Goal: Task Accomplishment & Management: Use online tool/utility

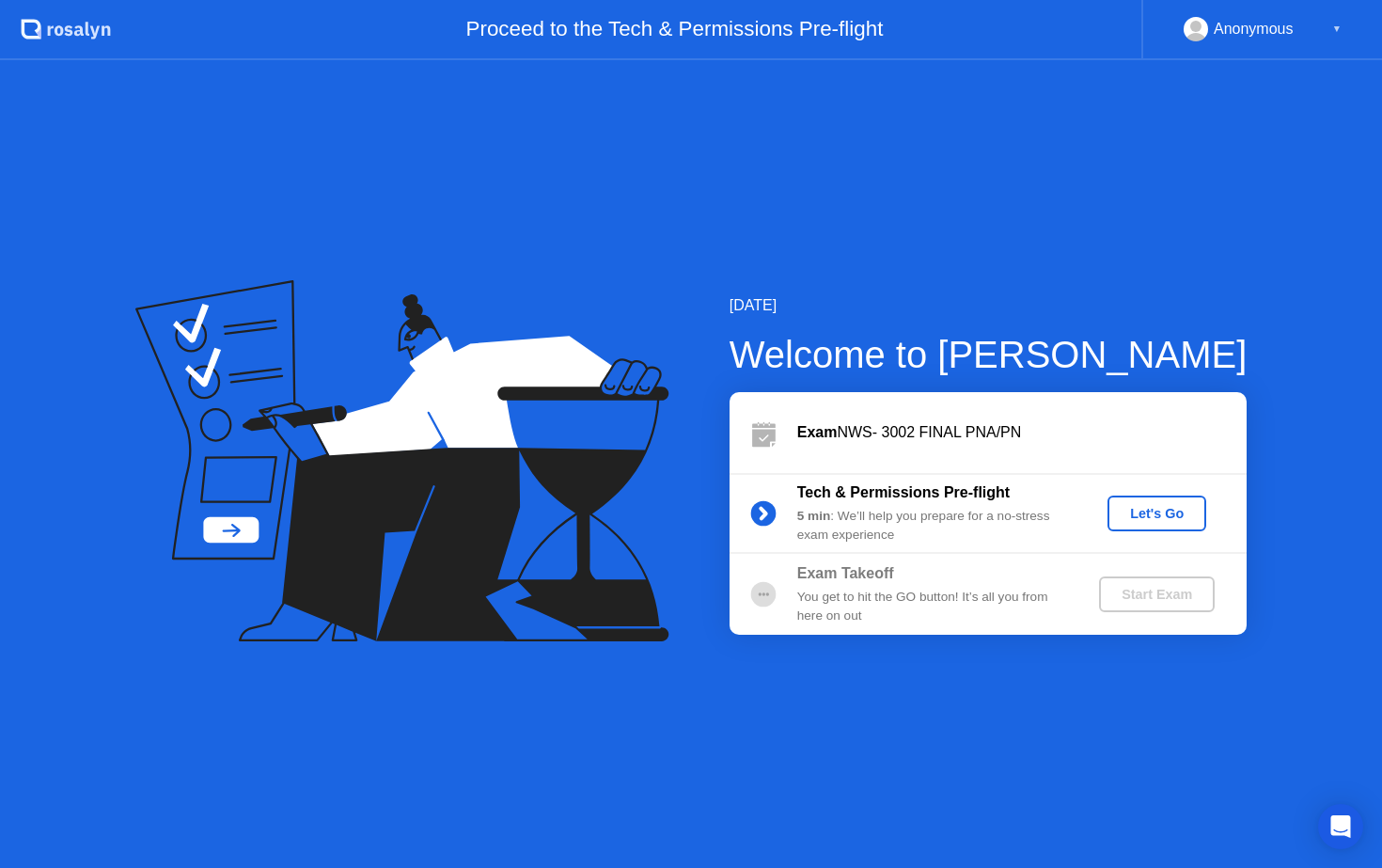
click at [1167, 514] on div "Let's Go" at bounding box center [1157, 513] width 84 height 15
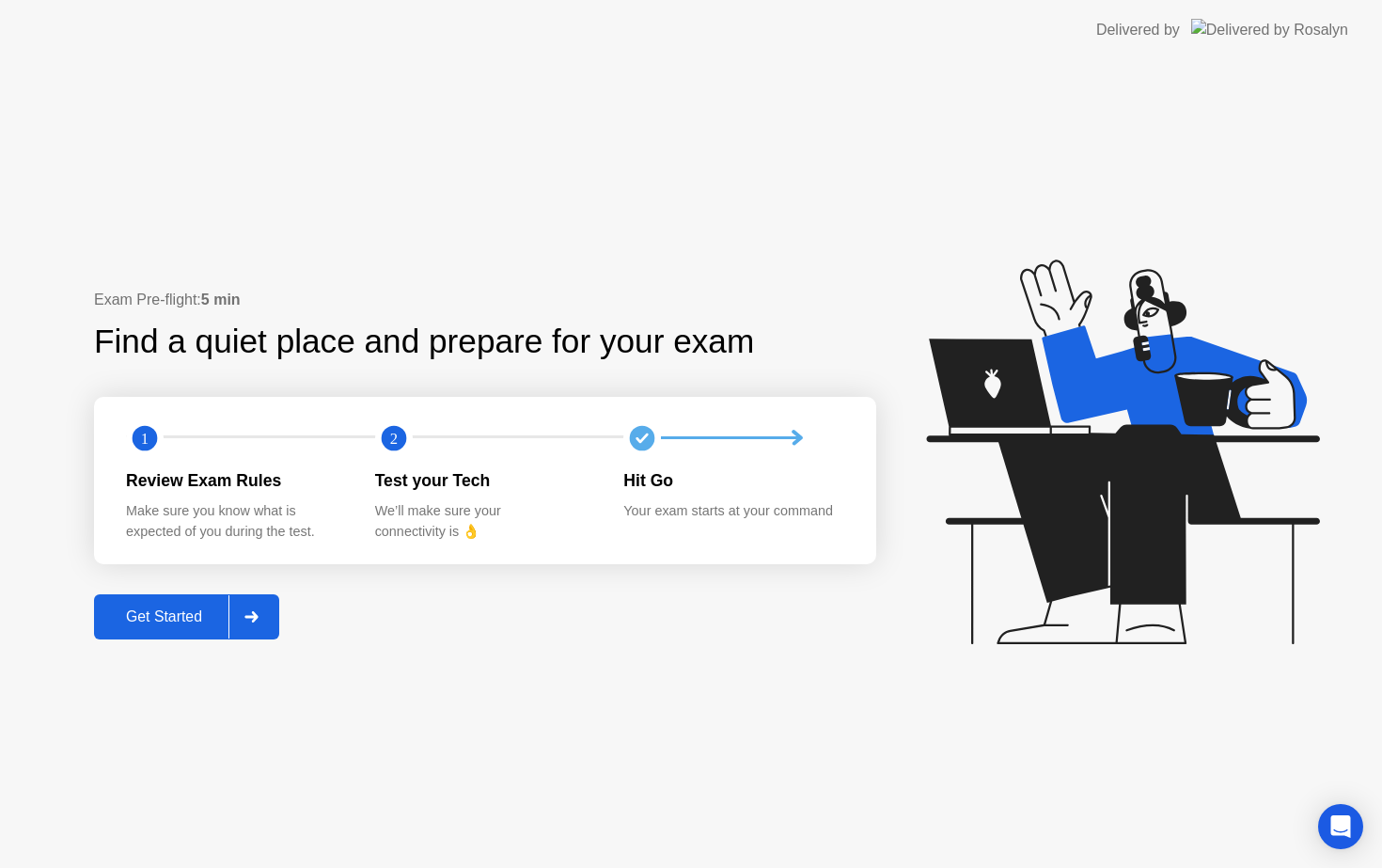
click at [177, 632] on button "Get Started" at bounding box center [187, 617] width 186 height 45
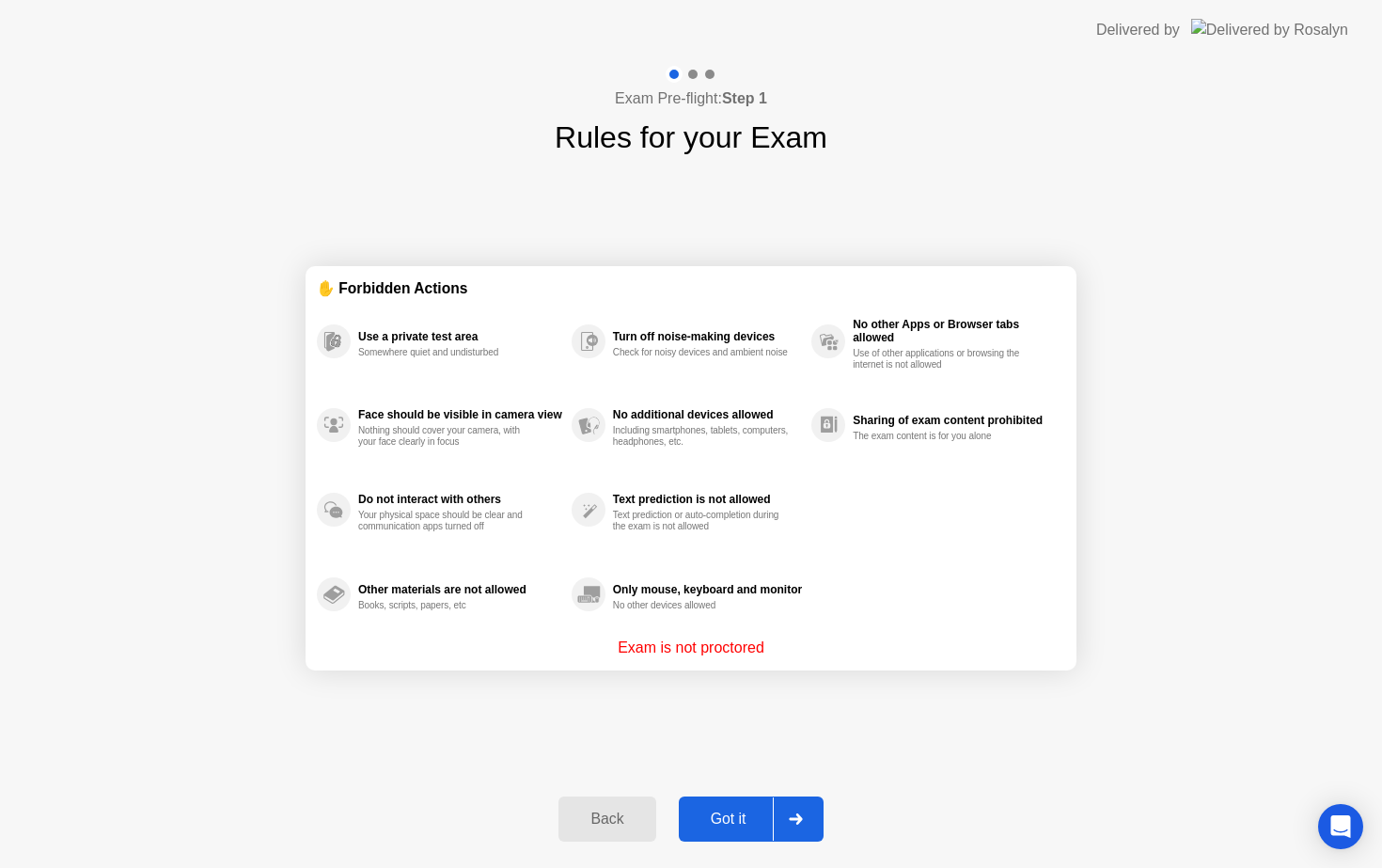
click at [739, 823] on div "Got it" at bounding box center [728, 819] width 88 height 17
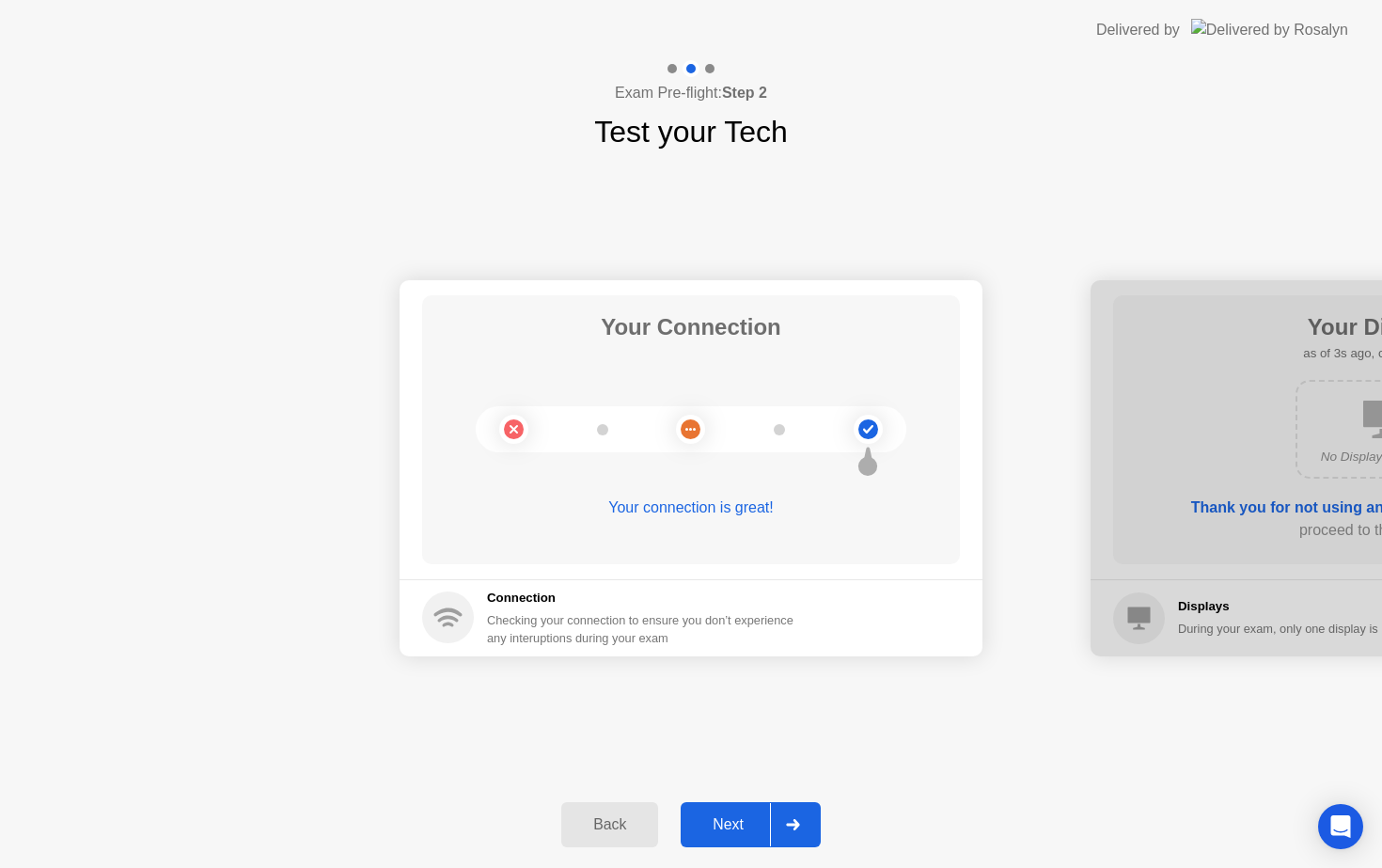
click at [734, 828] on div "Next" at bounding box center [728, 824] width 84 height 17
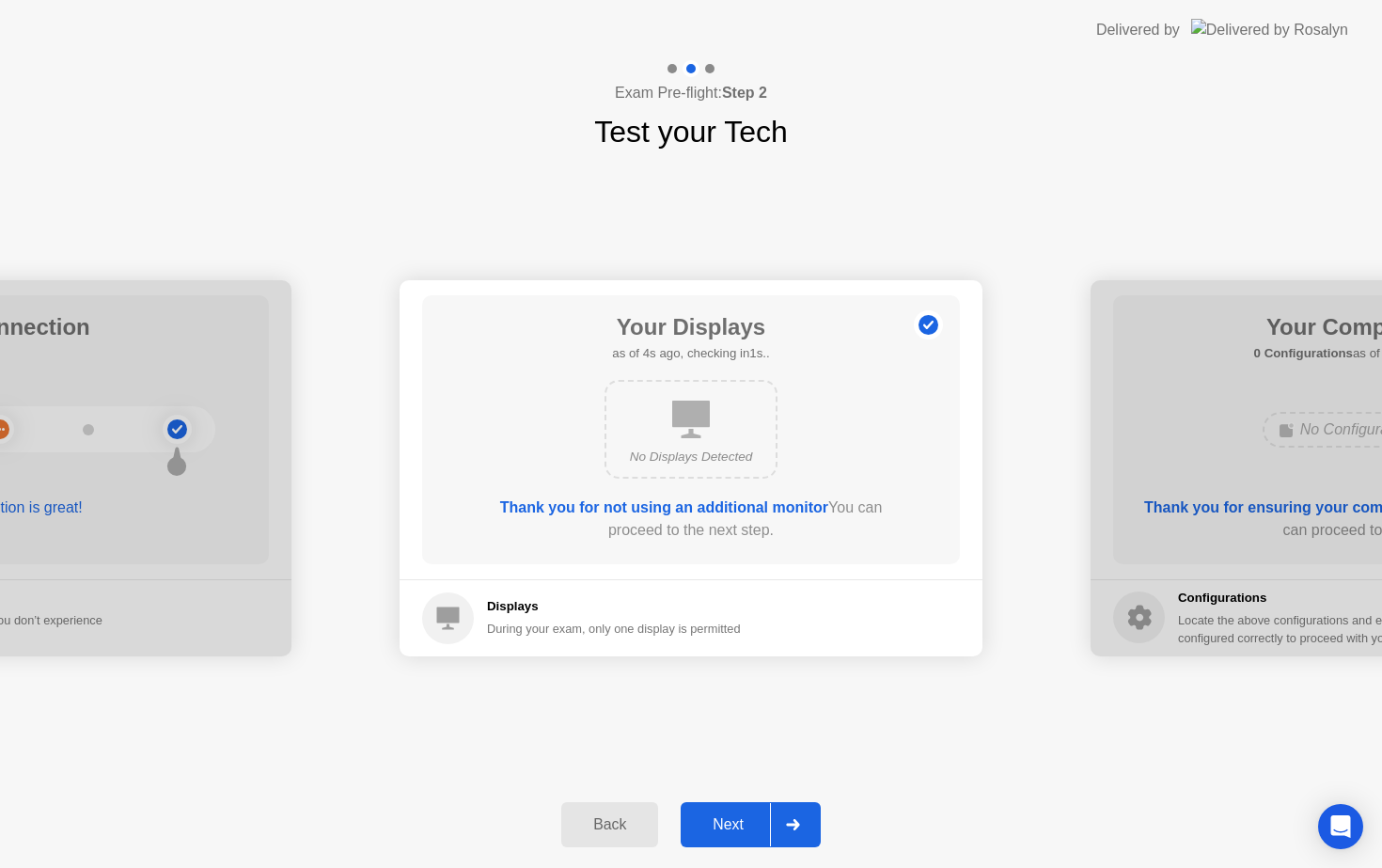
click at [723, 832] on div "Next" at bounding box center [728, 824] width 84 height 17
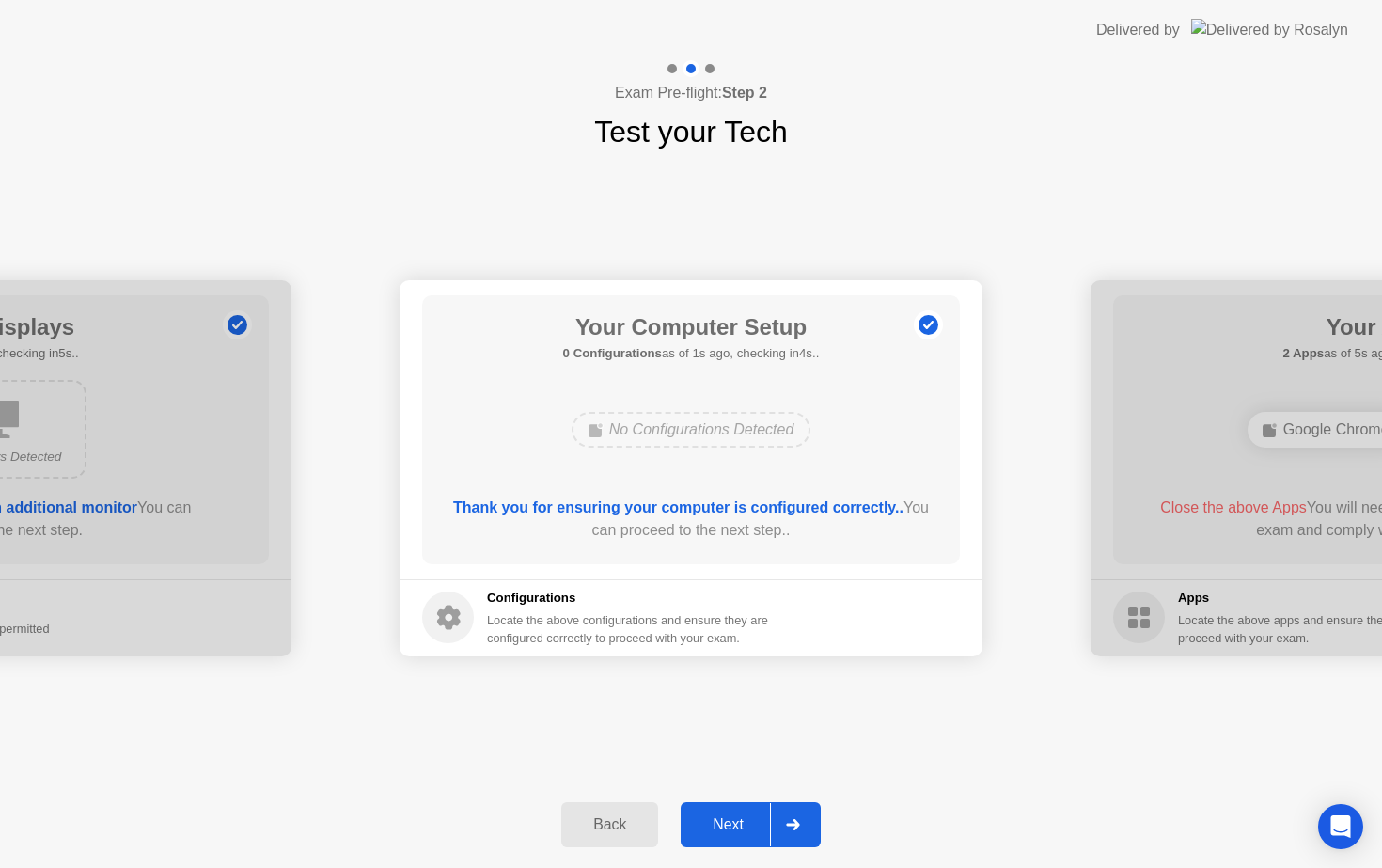
click at [723, 832] on div "Next" at bounding box center [728, 824] width 84 height 17
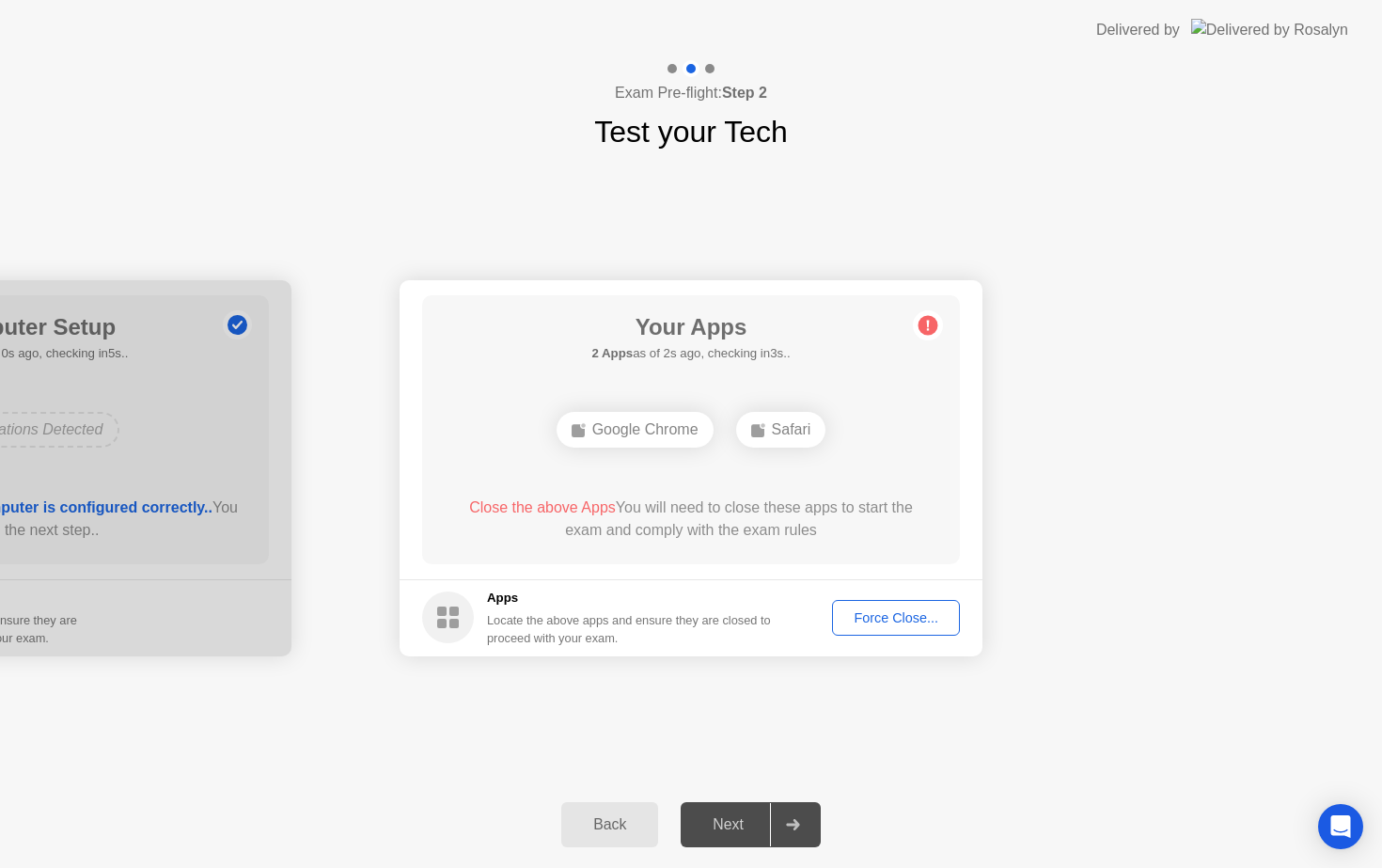
click at [915, 625] on div "Force Close..." at bounding box center [896, 617] width 115 height 15
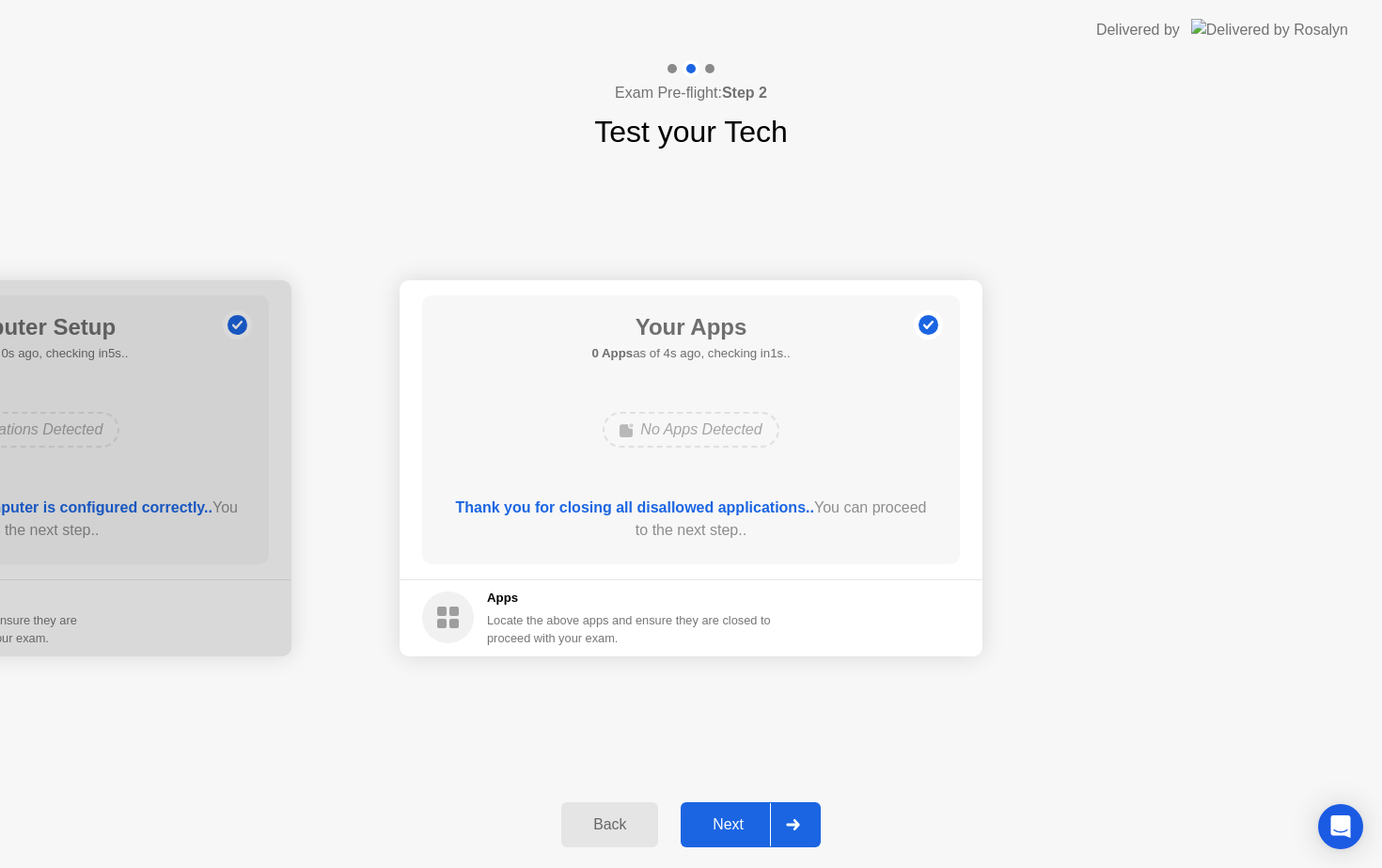
click at [734, 826] on div "Next" at bounding box center [728, 824] width 84 height 17
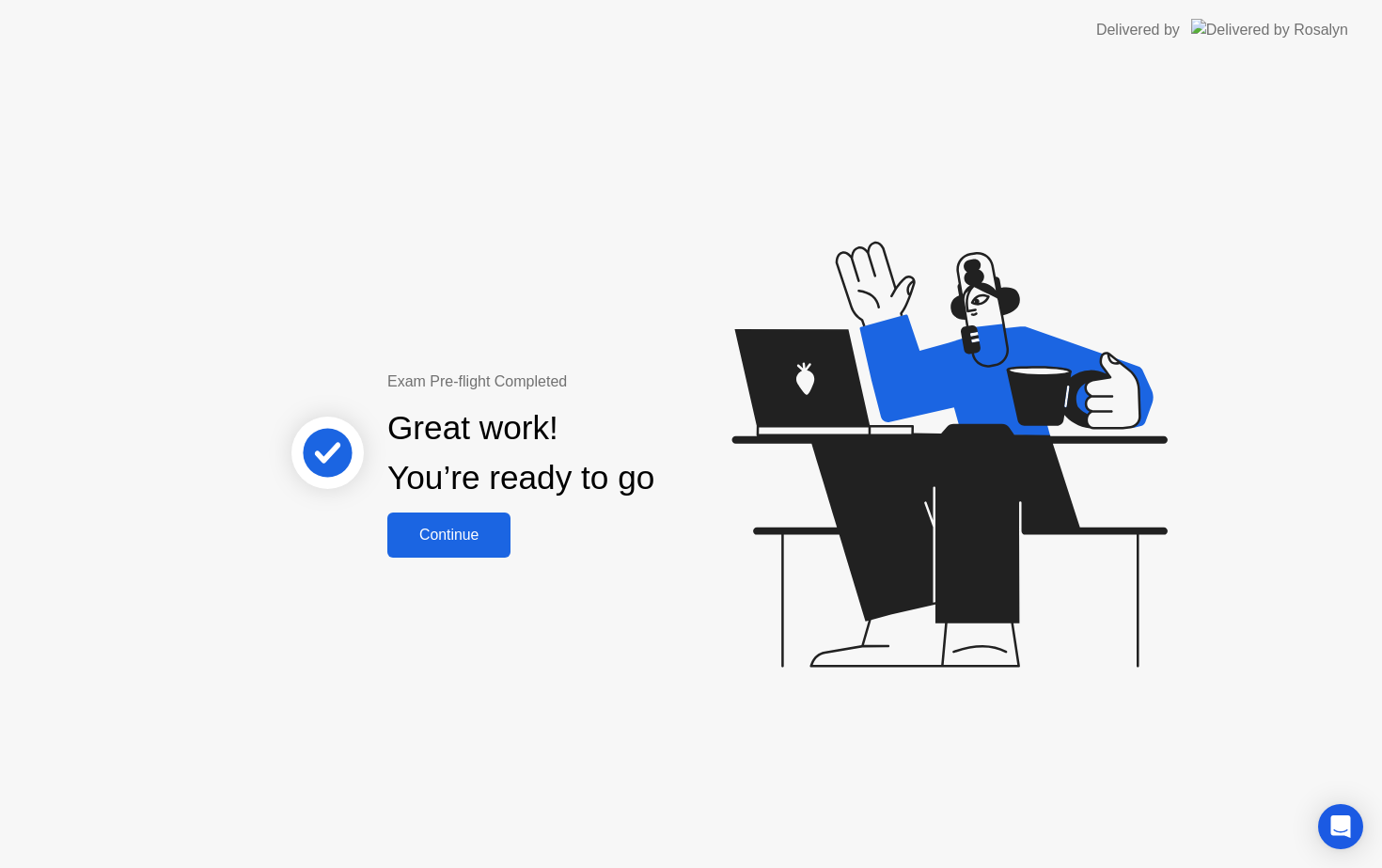
click at [446, 533] on div "Continue" at bounding box center [448, 534] width 112 height 17
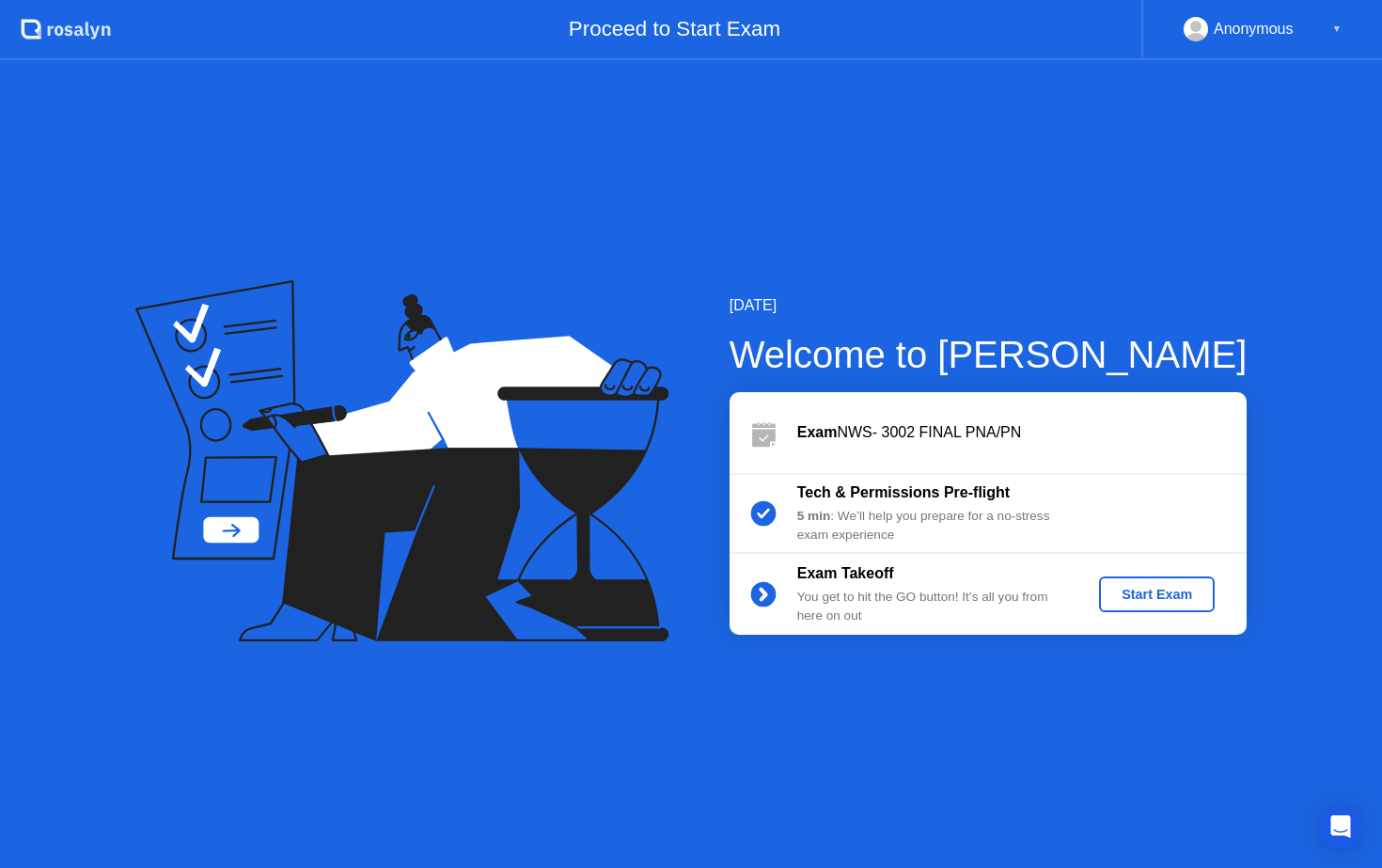
click at [1149, 595] on div "Start Exam" at bounding box center [1157, 593] width 101 height 15
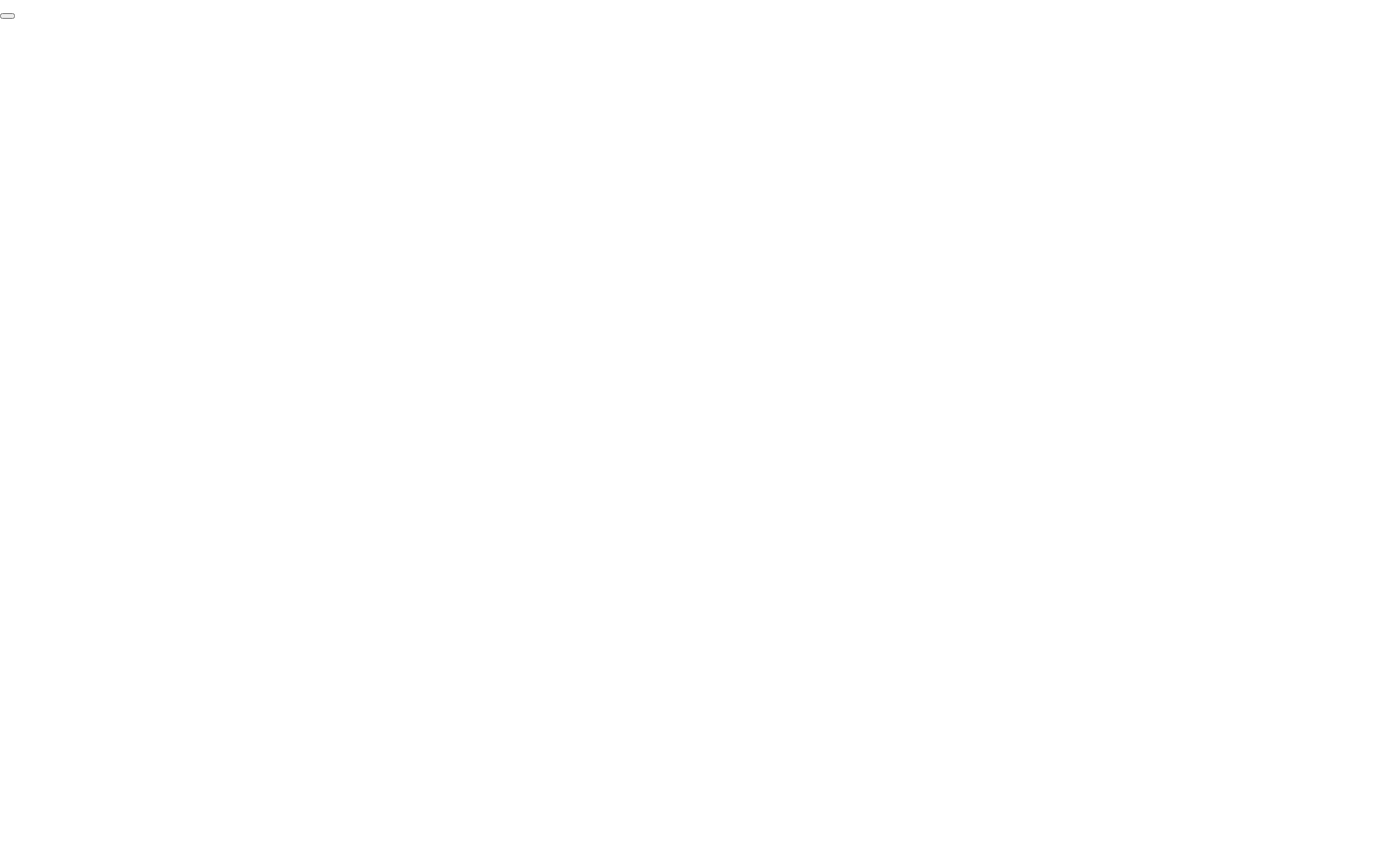
click div "End Proctoring Session"
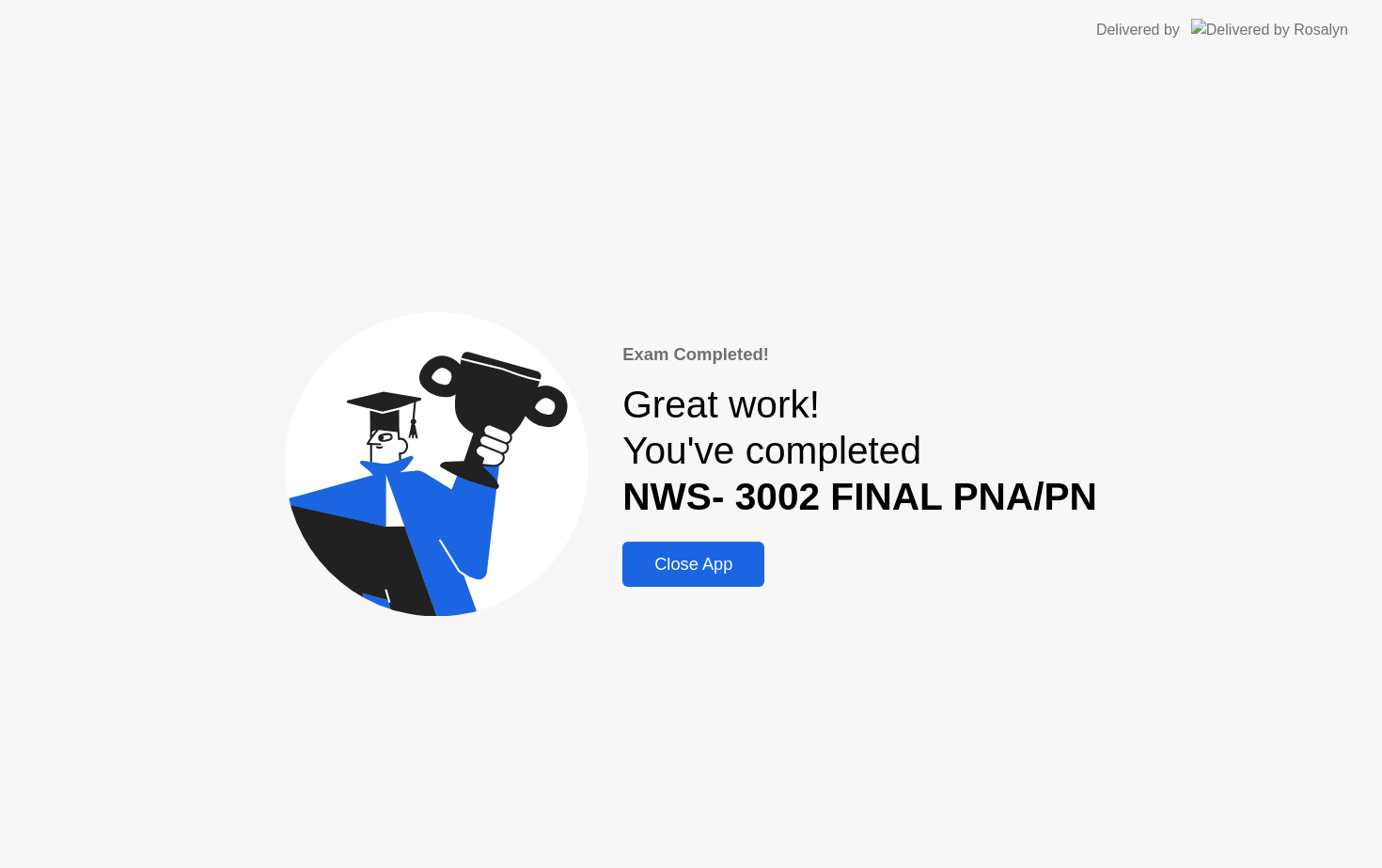
click at [667, 565] on div "Close App" at bounding box center [693, 564] width 130 height 21
